Goal: Navigation & Orientation: Find specific page/section

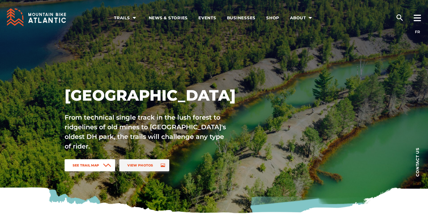
scroll to position [3, 0]
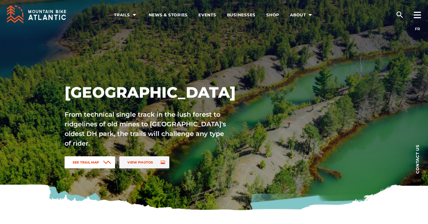
click at [79, 163] on span "See Trail Map" at bounding box center [86, 162] width 27 height 4
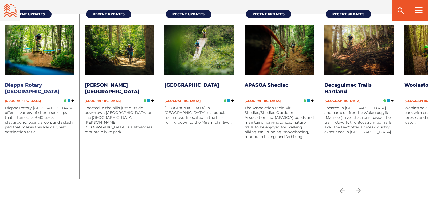
scroll to position [714, 0]
click at [359, 190] on icon "arrow forward" at bounding box center [358, 190] width 8 height 8
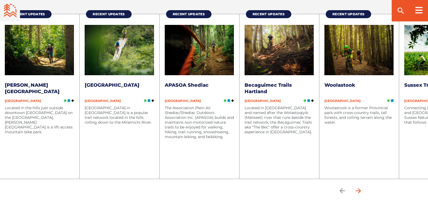
click at [359, 190] on icon "arrow forward" at bounding box center [358, 190] width 8 height 8
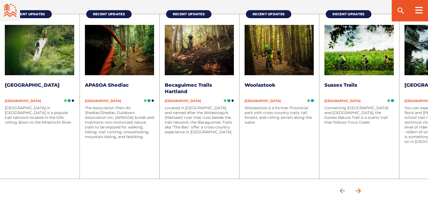
click at [359, 190] on icon "arrow forward" at bounding box center [358, 190] width 8 height 8
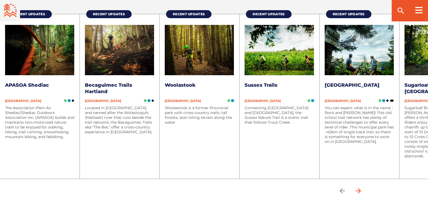
click at [359, 190] on icon "arrow forward" at bounding box center [358, 190] width 8 height 8
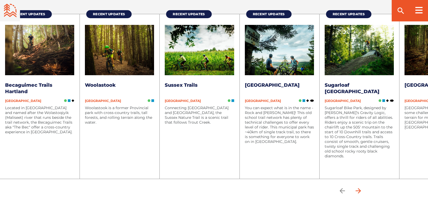
click at [359, 190] on icon "arrow forward" at bounding box center [358, 190] width 8 height 8
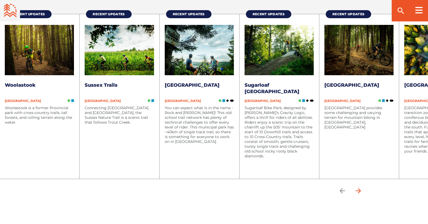
click at [359, 190] on icon "arrow forward" at bounding box center [358, 190] width 8 height 8
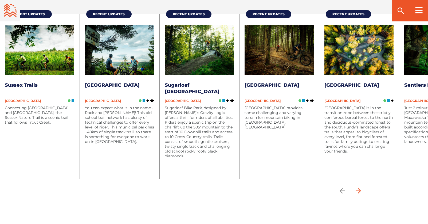
click at [359, 190] on icon "arrow forward" at bounding box center [358, 190] width 8 height 8
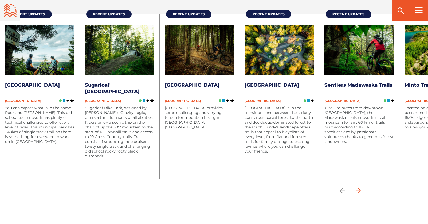
click at [359, 191] on icon "arrow forward" at bounding box center [357, 190] width 5 height 5
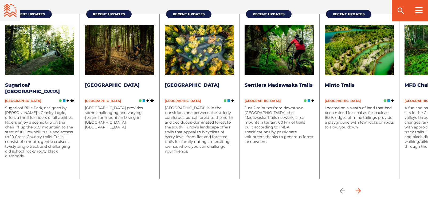
click at [359, 191] on icon "arrow forward" at bounding box center [357, 190] width 5 height 5
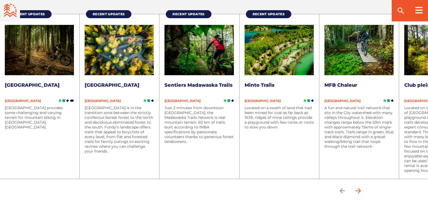
click at [359, 191] on icon "arrow forward" at bounding box center [357, 190] width 5 height 5
click at [359, 189] on icon "arrow forward" at bounding box center [357, 190] width 5 height 5
click at [358, 190] on icon "arrow forward" at bounding box center [357, 190] width 5 height 5
click at [343, 189] on icon "arrow back" at bounding box center [342, 190] width 8 height 8
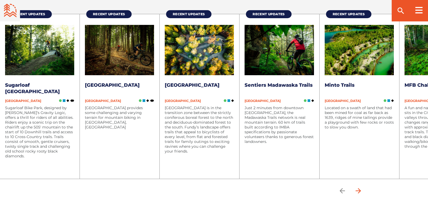
click at [358, 190] on icon "arrow forward" at bounding box center [357, 190] width 5 height 5
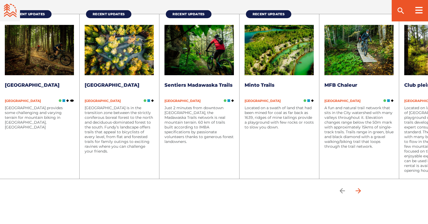
click at [358, 190] on icon "arrow forward" at bounding box center [357, 190] width 5 height 5
